Goal: Check status: Check status

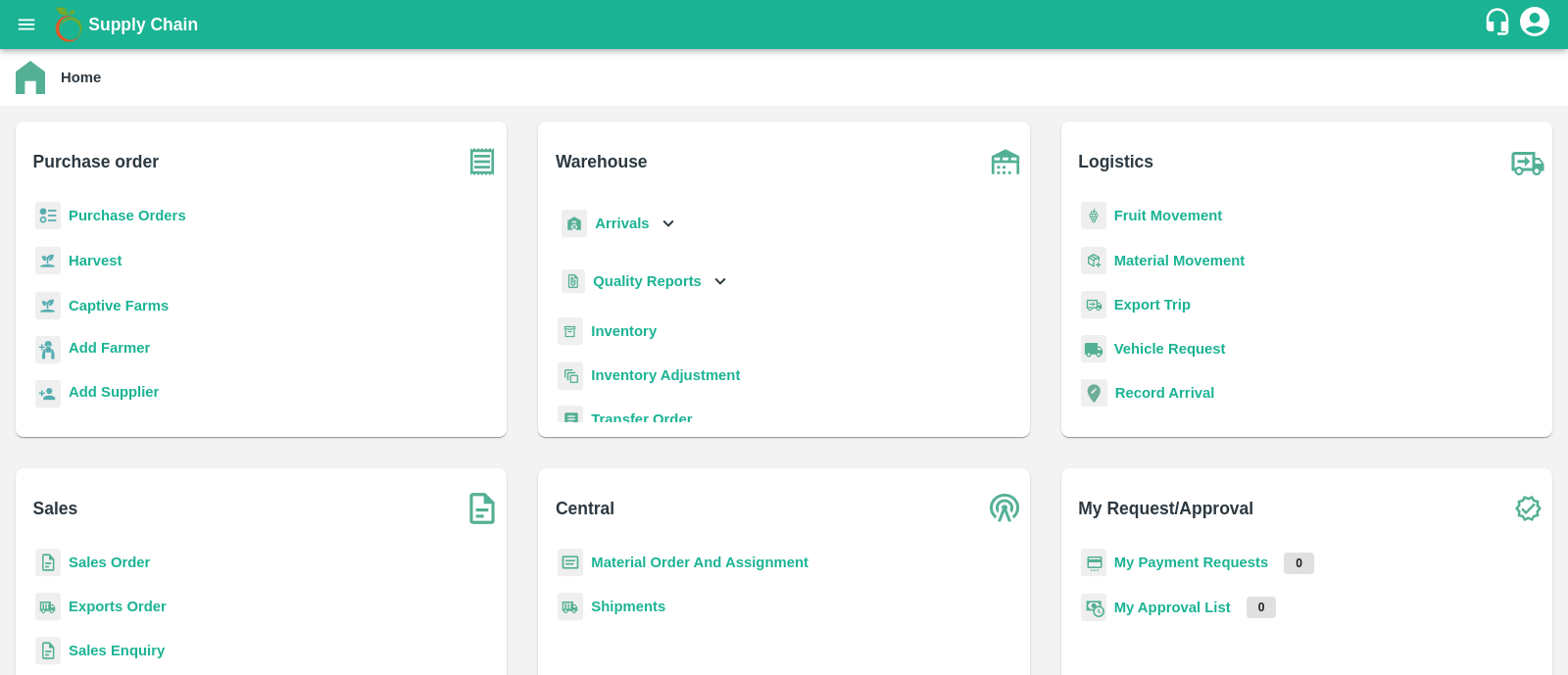
click at [111, 567] on b "Sales Order" at bounding box center [109, 563] width 81 height 16
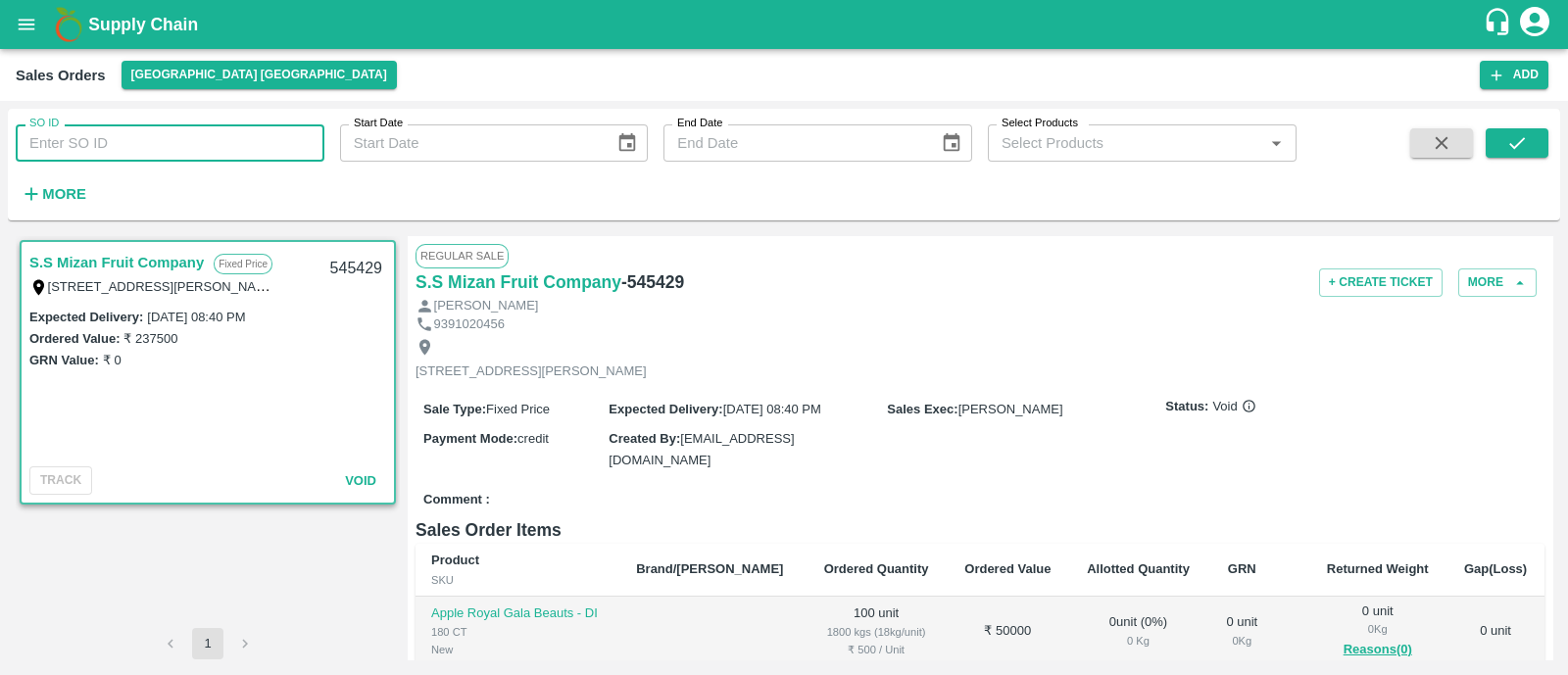
click at [209, 147] on input "SO ID" at bounding box center [170, 142] width 309 height 37
type input "552132"
click at [1527, 130] on button "submit" at bounding box center [1516, 142] width 63 height 29
